Goal: Find specific page/section: Find specific page/section

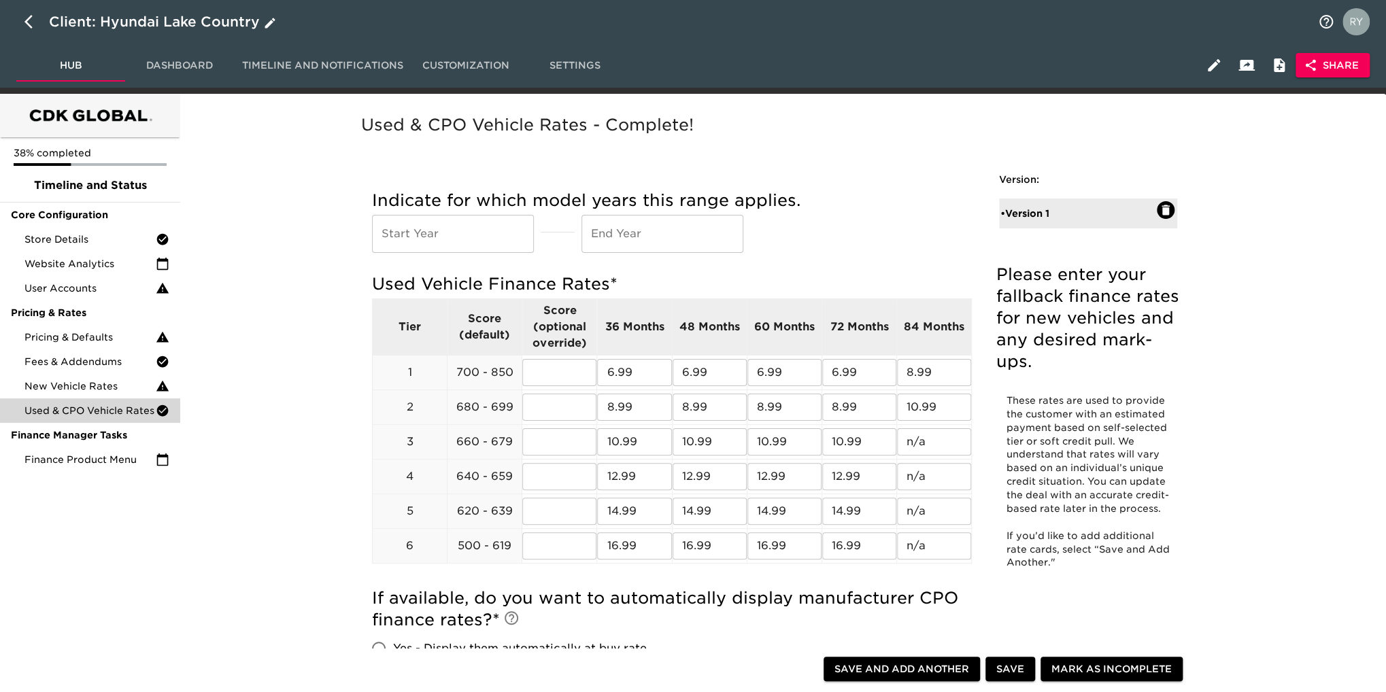
click at [27, 20] on icon "button" at bounding box center [28, 22] width 8 height 14
select select "10"
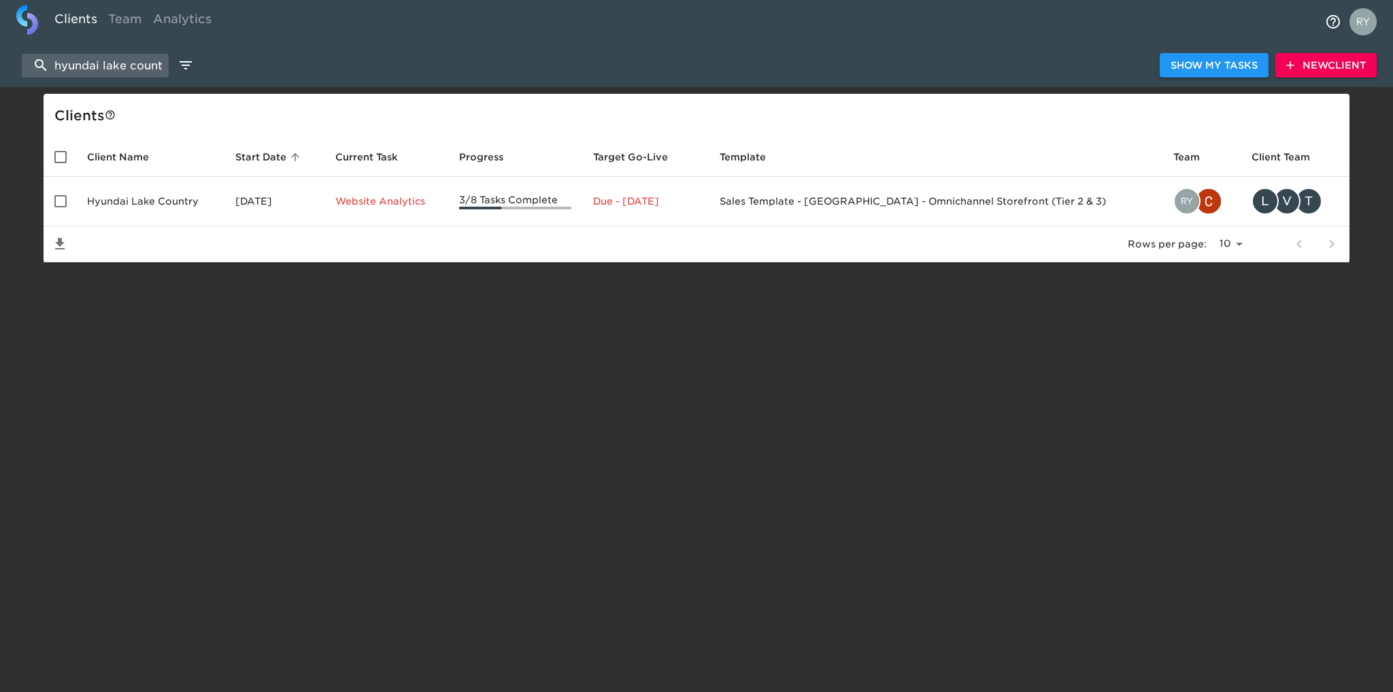
scroll to position [0, 10]
drag, startPoint x: 50, startPoint y: 63, endPoint x: 188, endPoint y: 69, distance: 138.2
click at [188, 69] on div "hyundai lake country Show My Tasks New Client" at bounding box center [696, 66] width 1393 height 44
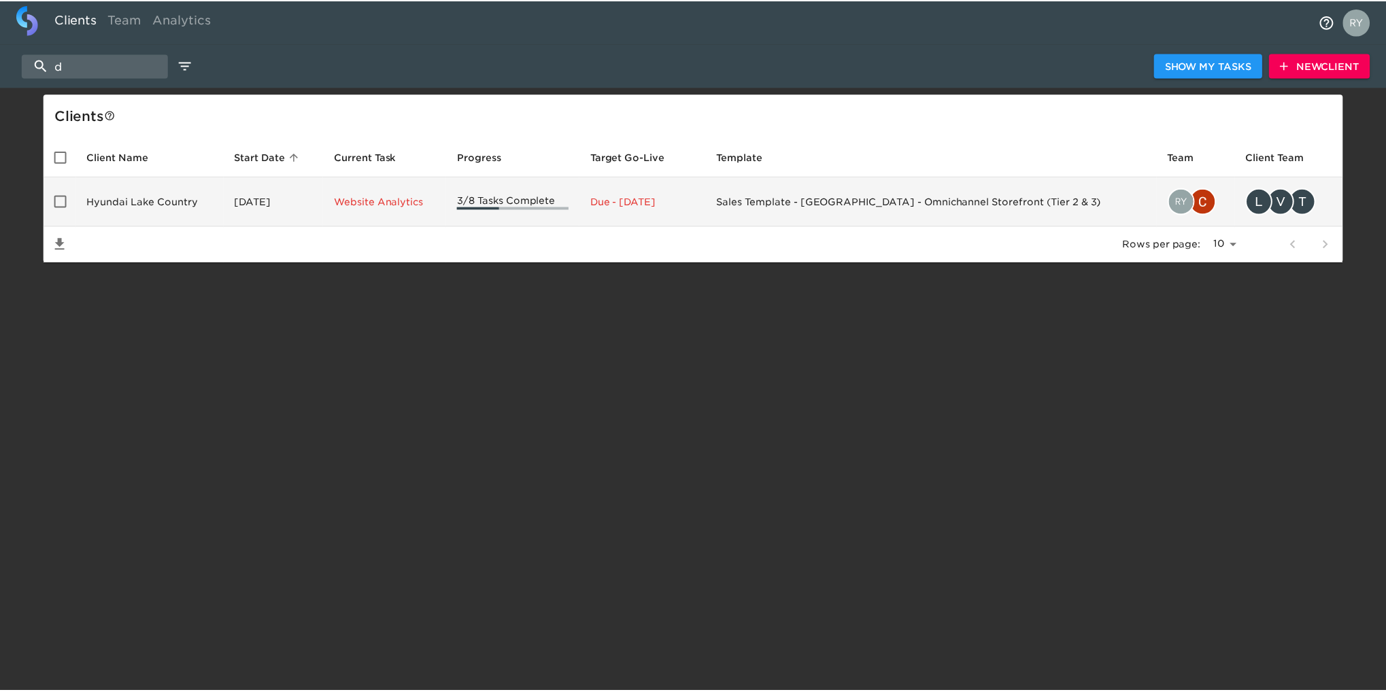
scroll to position [0, 0]
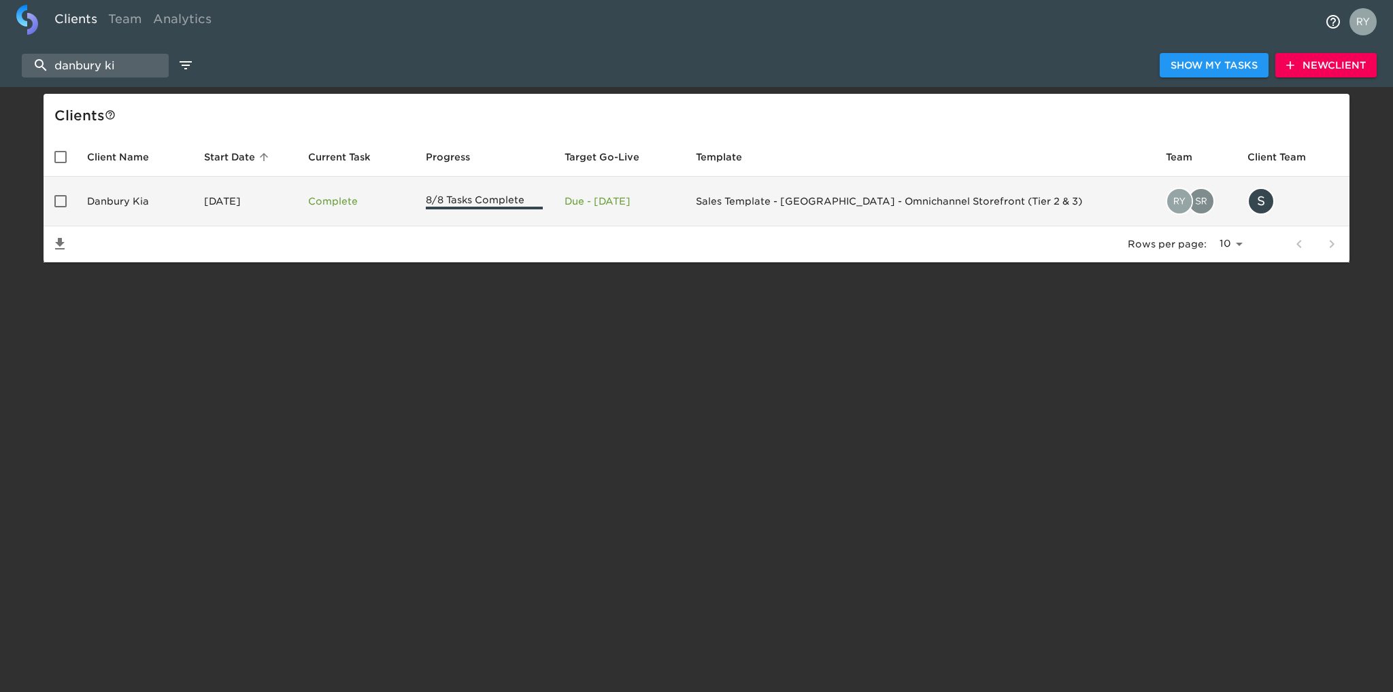
type input "danbury ki"
click at [106, 198] on td "Danbury Kia" at bounding box center [134, 202] width 117 height 50
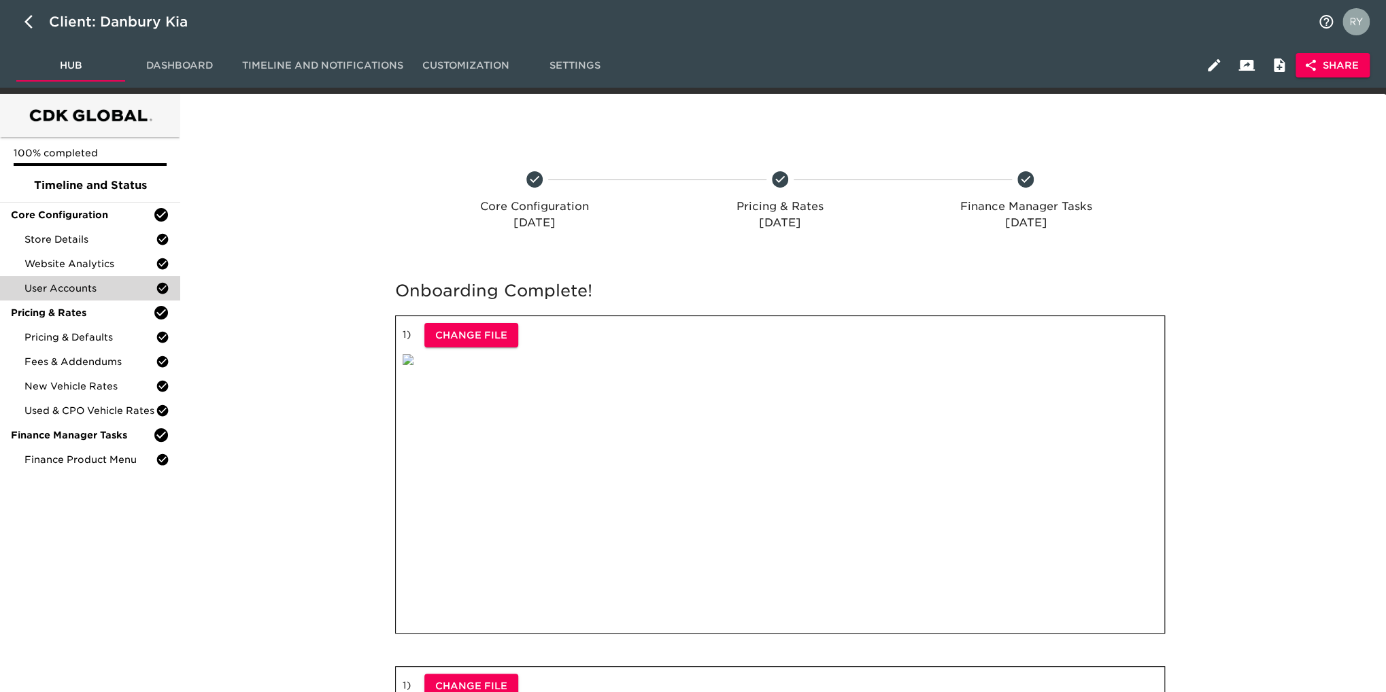
click at [69, 292] on span "User Accounts" at bounding box center [89, 289] width 131 height 14
